Goal: Task Accomplishment & Management: Complete application form

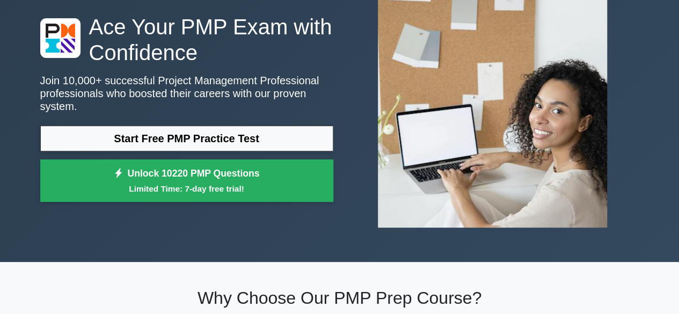
scroll to position [83, 0]
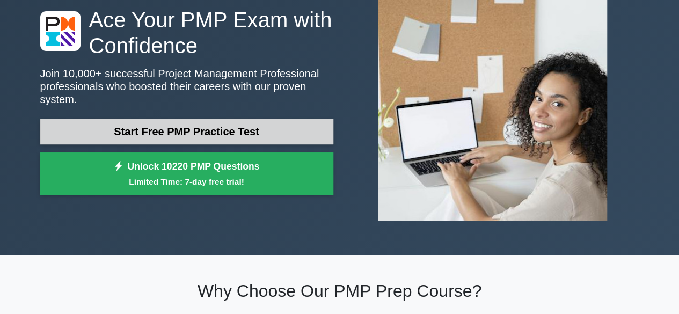
click at [147, 122] on link "Start Free PMP Practice Test" at bounding box center [186, 132] width 293 height 26
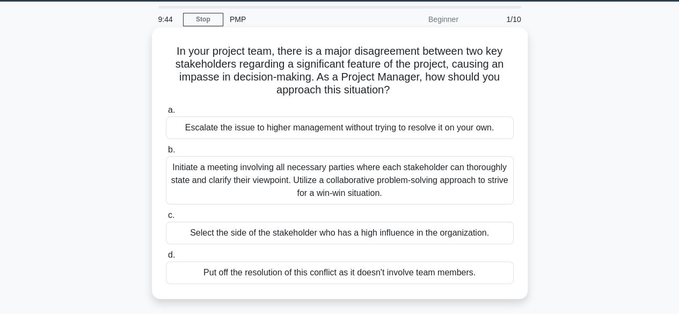
scroll to position [33, 0]
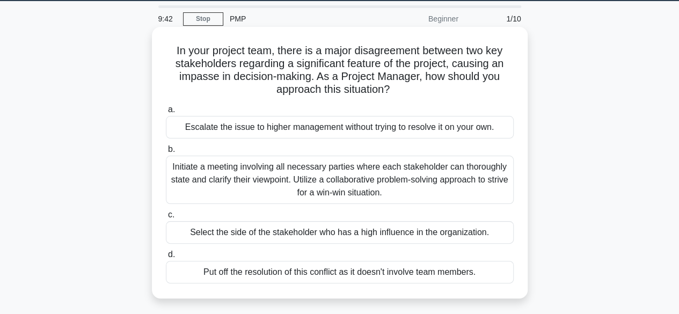
click at [338, 176] on div "Initiate a meeting involving all necessary parties where each stakeholder can t…" at bounding box center [340, 180] width 348 height 48
click at [166, 153] on input "b. Initiate a meeting involving all necessary parties where each stakeholder ca…" at bounding box center [166, 149] width 0 height 7
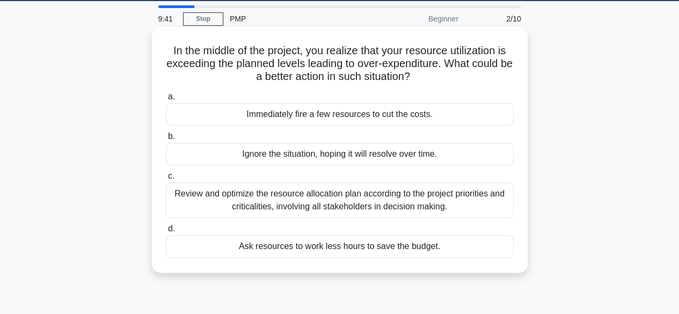
scroll to position [0, 0]
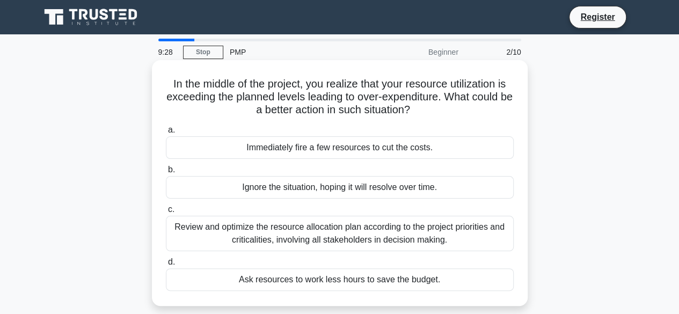
click at [406, 233] on div "Review and optimize the resource allocation plan according to the project prior…" at bounding box center [340, 233] width 348 height 35
click at [166, 213] on input "c. Review and optimize the resource allocation plan according to the project pr…" at bounding box center [166, 209] width 0 height 7
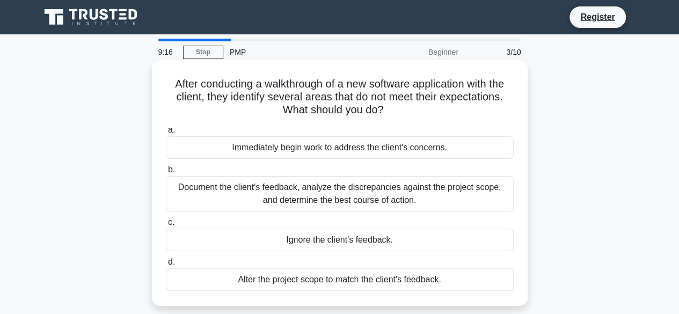
click at [467, 192] on div "Document the client's feedback, analyze the discrepancies against the project s…" at bounding box center [340, 193] width 348 height 35
click at [166, 173] on input "b. Document the client's feedback, analyze the discrepancies against the projec…" at bounding box center [166, 169] width 0 height 7
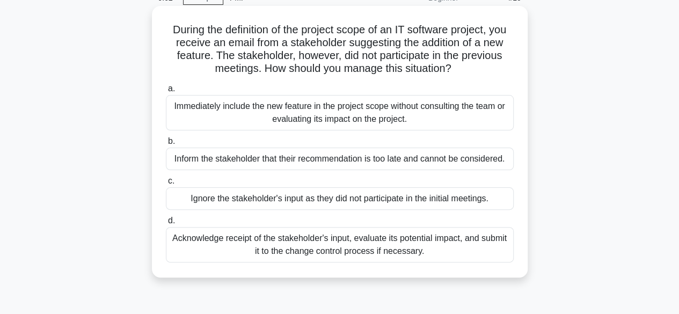
scroll to position [55, 0]
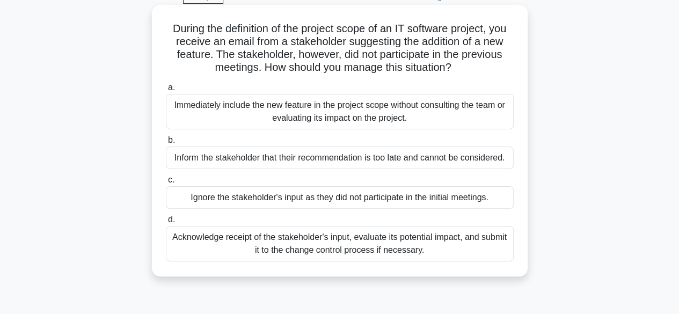
click at [380, 245] on div "Acknowledge receipt of the stakeholder's input, evaluate its potential impact, …" at bounding box center [340, 243] width 348 height 35
click at [166, 223] on input "d. Acknowledge receipt of the stakeholder's input, evaluate its potential impac…" at bounding box center [166, 219] width 0 height 7
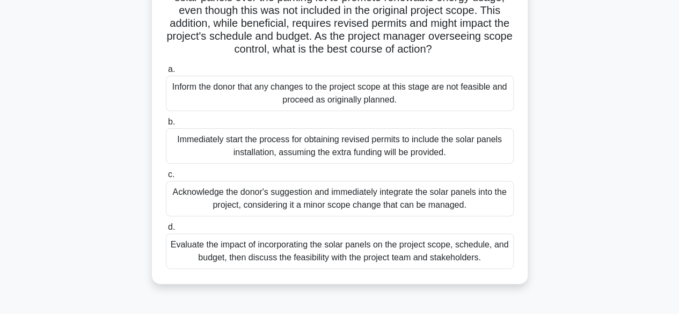
scroll to position [115, 0]
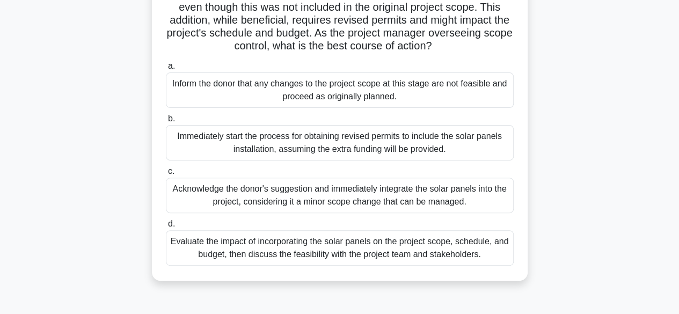
click at [395, 266] on div "Evaluate the impact of incorporating the solar panels on the project scope, sch…" at bounding box center [340, 247] width 348 height 35
click at [166, 227] on input "d. Evaluate the impact of incorporating the solar panels on the project scope, …" at bounding box center [166, 224] width 0 height 7
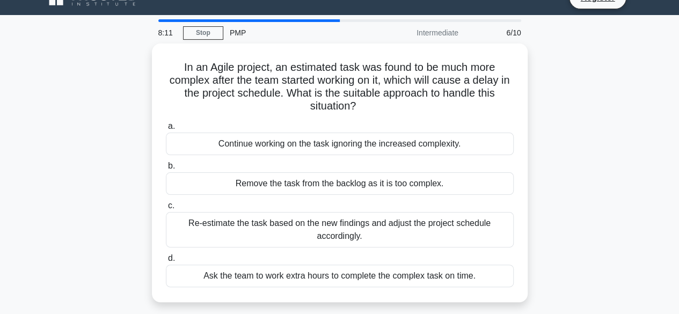
scroll to position [20, 0]
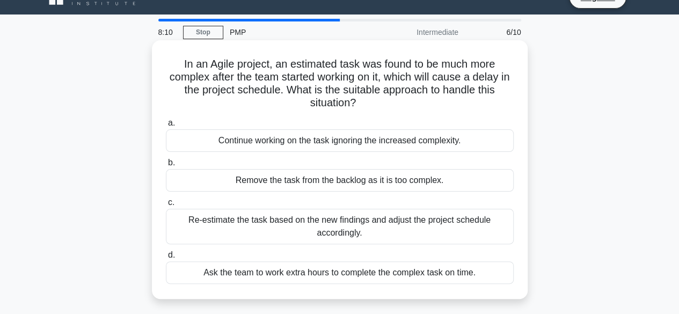
click at [461, 223] on div "Re-estimate the task based on the new findings and adjust the project schedule …" at bounding box center [340, 226] width 348 height 35
click at [166, 206] on input "c. Re-estimate the task based on the new findings and adjust the project schedu…" at bounding box center [166, 202] width 0 height 7
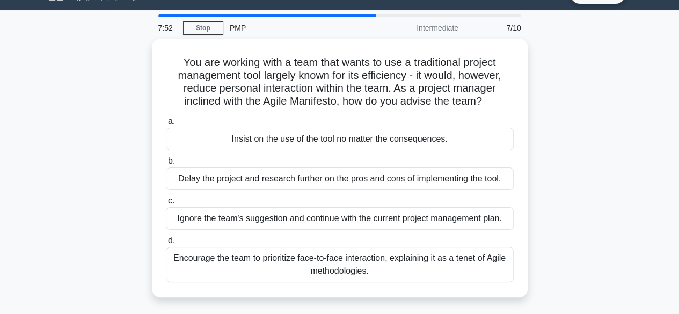
scroll to position [25, 0]
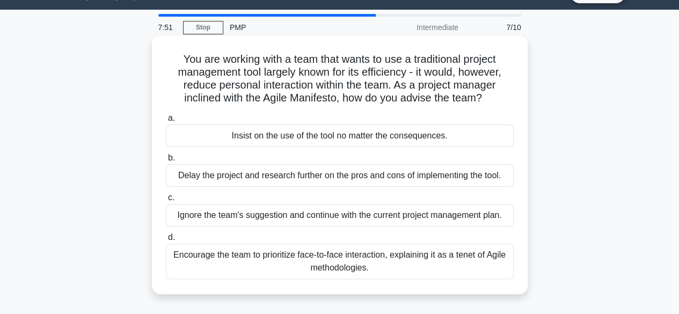
click at [412, 255] on div "Encourage the team to prioritize face-to-face interaction, explaining it as a t…" at bounding box center [340, 261] width 348 height 35
click at [166, 241] on input "d. Encourage the team to prioritize face-to-face interaction, explaining it as …" at bounding box center [166, 237] width 0 height 7
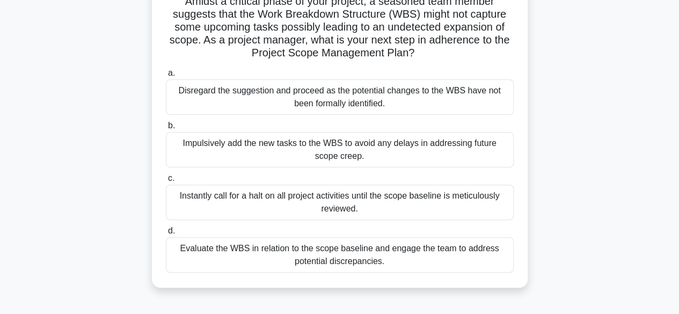
scroll to position [87, 0]
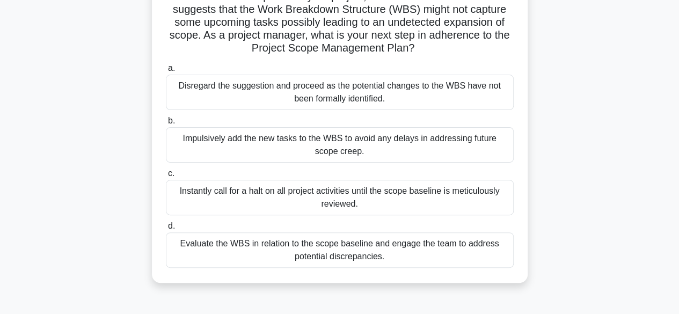
click at [453, 246] on div "Evaluate the WBS in relation to the scope baseline and engage the team to addre…" at bounding box center [340, 249] width 348 height 35
click at [166, 230] on input "d. Evaluate the WBS in relation to the scope baseline and engage the team to ad…" at bounding box center [166, 226] width 0 height 7
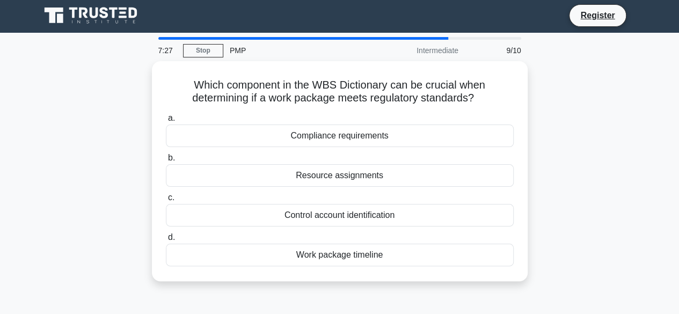
scroll to position [0, 0]
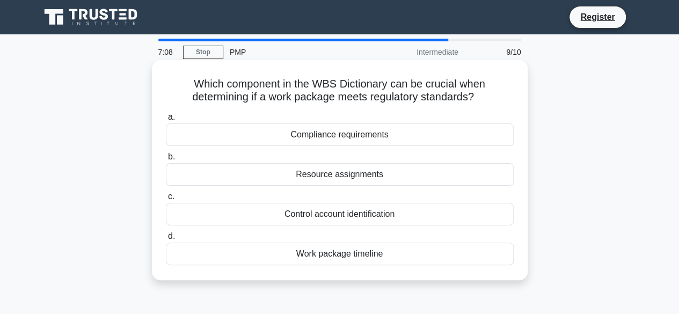
click at [398, 142] on div "Compliance requirements" at bounding box center [340, 134] width 348 height 23
click at [166, 121] on input "a. Compliance requirements" at bounding box center [166, 117] width 0 height 7
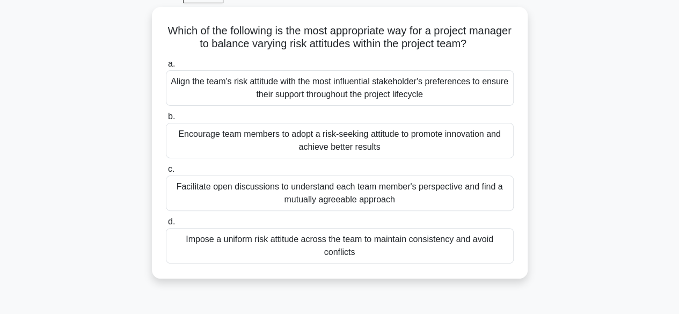
scroll to position [56, 0]
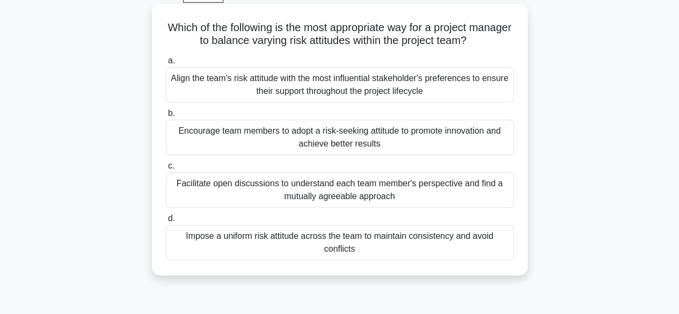
click at [439, 190] on div "Facilitate open discussions to understand each team member's perspective and fi…" at bounding box center [340, 189] width 348 height 35
click at [166, 170] on input "c. Facilitate open discussions to understand each team member's perspective and…" at bounding box center [166, 166] width 0 height 7
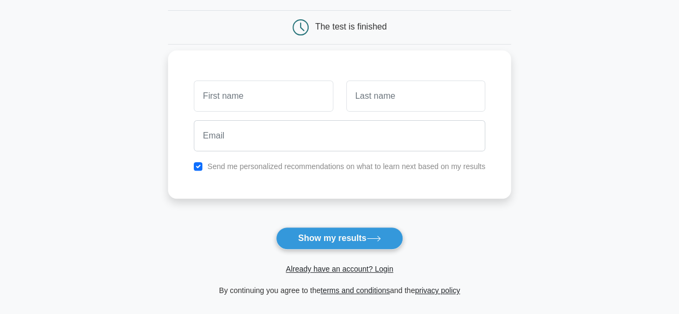
scroll to position [100, 0]
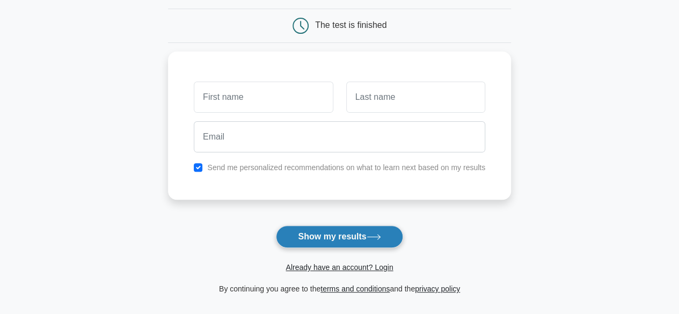
click at [304, 236] on button "Show my results" at bounding box center [339, 236] width 127 height 23
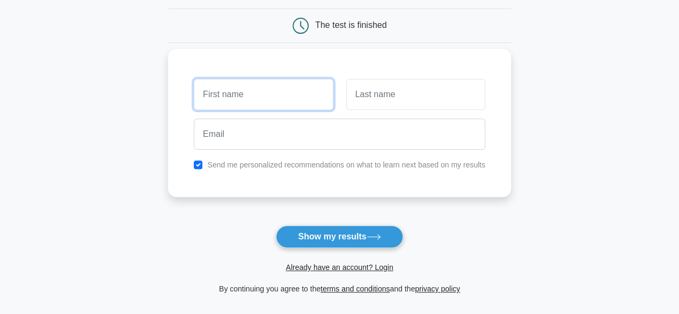
click at [264, 99] on input "text" at bounding box center [263, 94] width 139 height 31
type input "bayan"
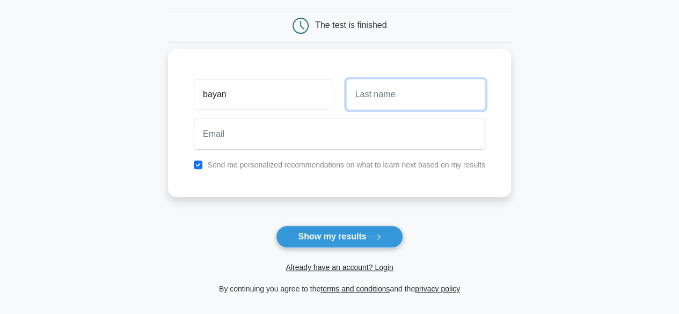
click at [378, 91] on input "text" at bounding box center [415, 94] width 139 height 31
type input "bayan"
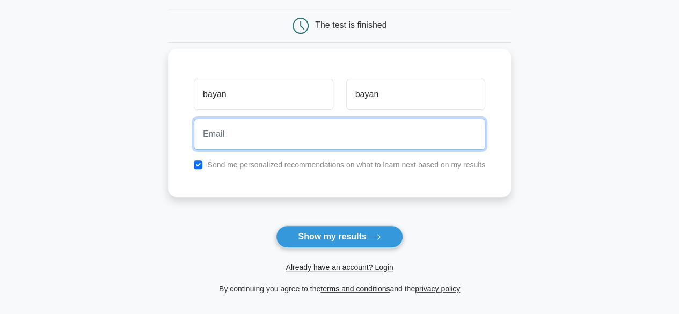
click at [296, 127] on input "email" at bounding box center [339, 134] width 291 height 31
type input "parkyyuser1@gmail.com"
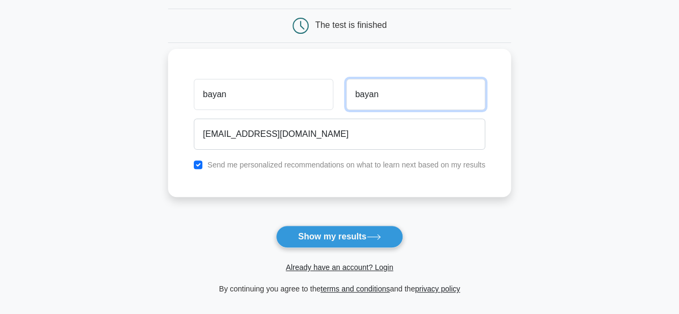
click at [406, 95] on input "bayan" at bounding box center [415, 94] width 139 height 31
type input "b"
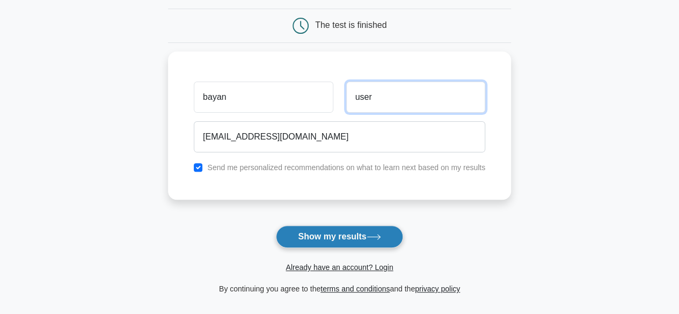
type input "user"
click at [337, 238] on button "Show my results" at bounding box center [339, 236] width 127 height 23
